Goal: Obtain resource: Download file/media

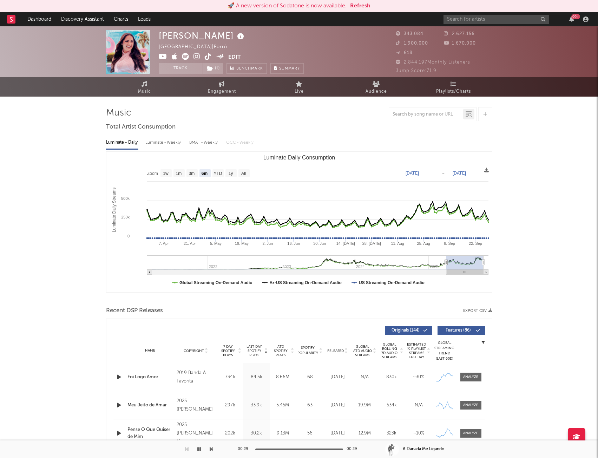
select select "6m"
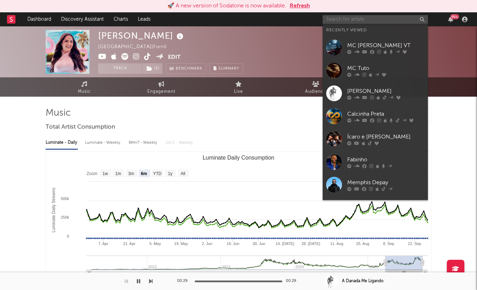
click at [393, 18] on input "text" at bounding box center [375, 19] width 105 height 9
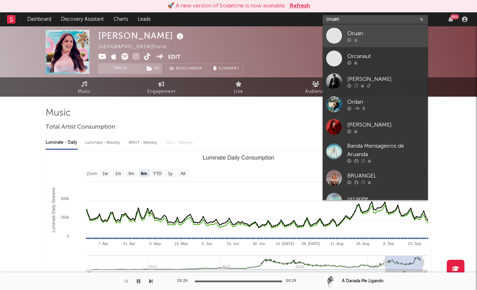
type input "oruan"
click at [379, 38] on div at bounding box center [385, 40] width 77 height 4
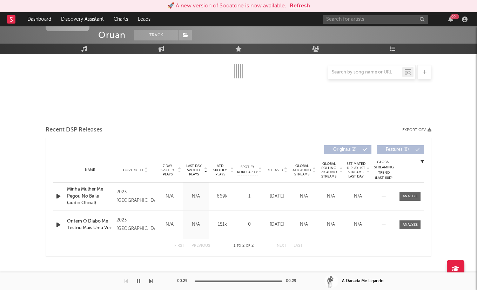
select select "1w"
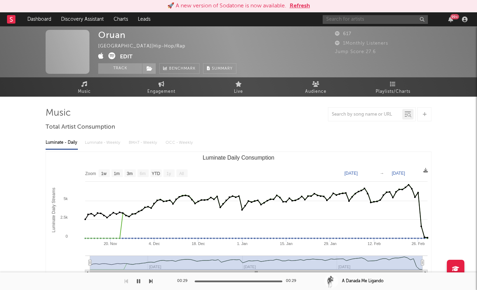
click at [384, 16] on input "text" at bounding box center [375, 19] width 105 height 9
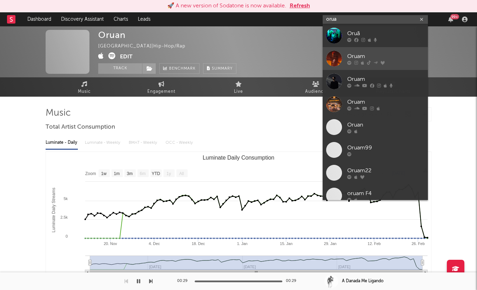
type input "orua"
click at [387, 64] on div at bounding box center [385, 62] width 77 height 4
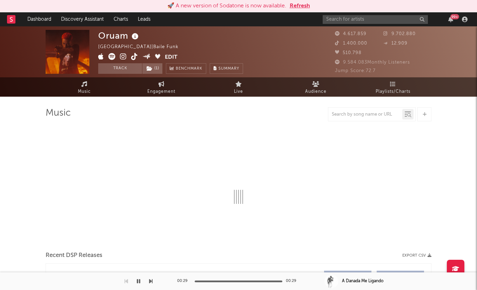
select select "6m"
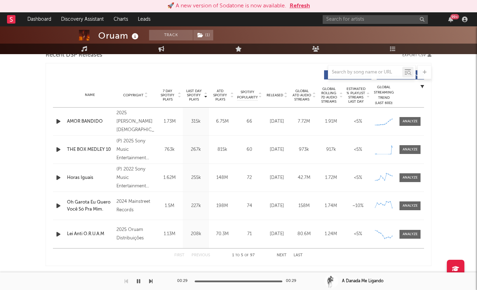
scroll to position [175, 0]
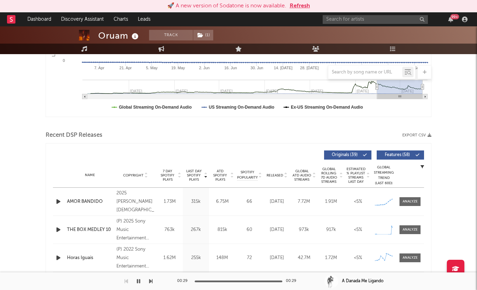
click at [418, 134] on button "Export CSV" at bounding box center [417, 135] width 29 height 4
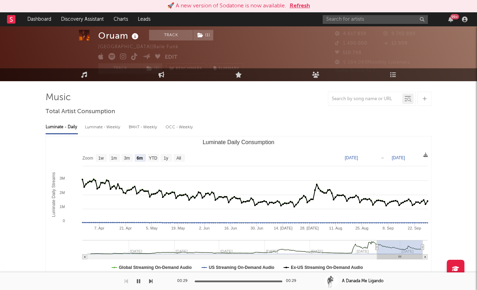
scroll to position [0, 0]
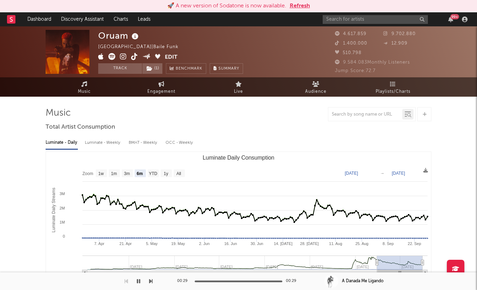
click at [112, 143] on div "Luminate - Weekly" at bounding box center [103, 143] width 37 height 12
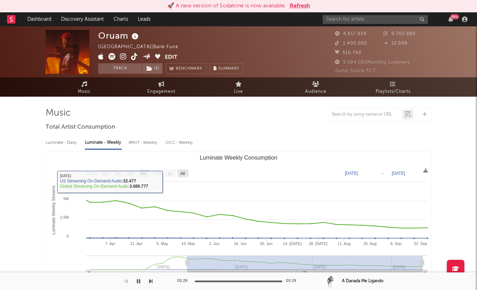
click at [187, 173] on rect "Luminate Weekly Consumption" at bounding box center [183, 173] width 11 height 8
select select "All"
type input "[DATE]"
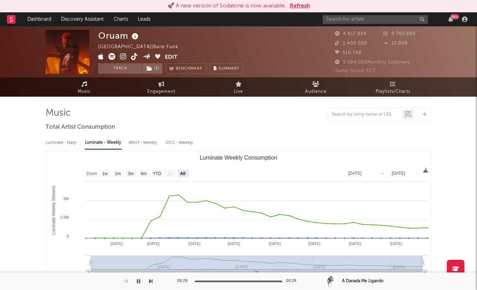
click at [425, 171] on icon at bounding box center [426, 170] width 5 height 5
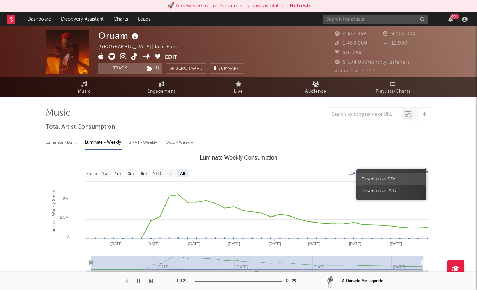
click at [385, 179] on span "Download as CSV" at bounding box center [392, 179] width 70 height 12
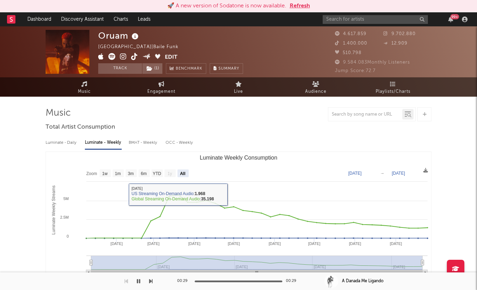
click at [68, 142] on div "Luminate - Daily" at bounding box center [62, 143] width 32 height 12
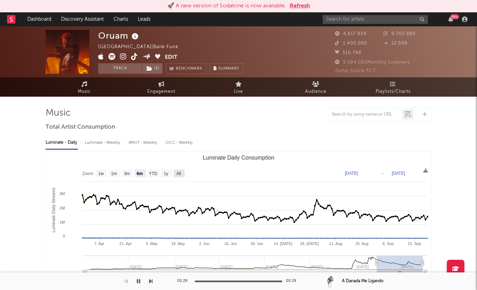
click at [180, 172] on text "All" at bounding box center [179, 173] width 5 height 5
select select "All"
type input "[DATE]"
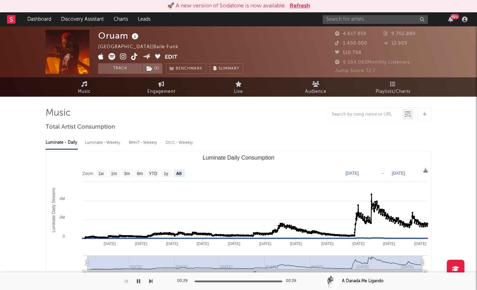
click at [93, 144] on div "Luminate - Weekly" at bounding box center [103, 143] width 37 height 12
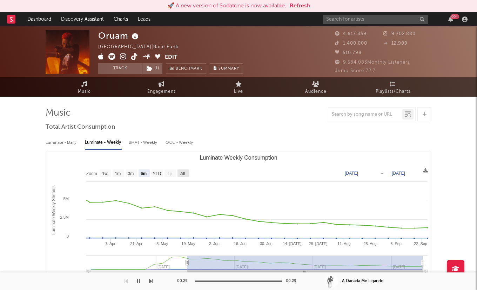
click at [185, 171] on text "All" at bounding box center [182, 173] width 5 height 5
select select "All"
type input "[DATE]"
